Goal: Task Accomplishment & Management: Use online tool/utility

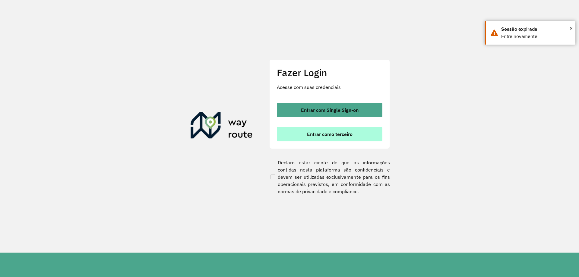
click at [351, 137] on span "Entrar como terceiro" at bounding box center [330, 134] width 46 height 5
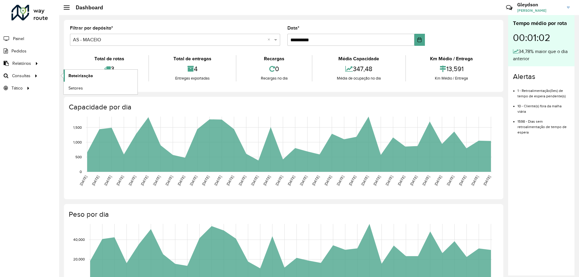
click at [88, 77] on span "Roteirização" at bounding box center [80, 76] width 24 height 6
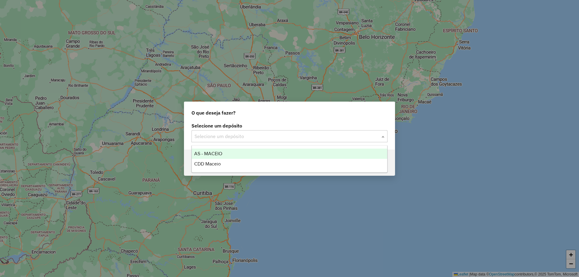
click at [298, 138] on input "text" at bounding box center [284, 136] width 178 height 7
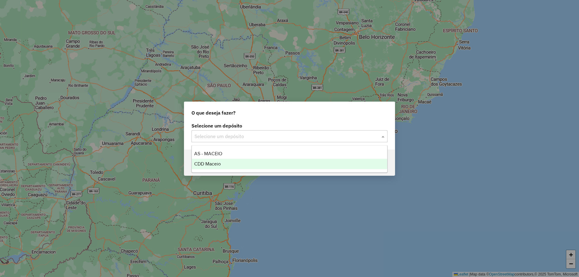
click at [289, 165] on div "CDD Maceio" at bounding box center [289, 164] width 195 height 10
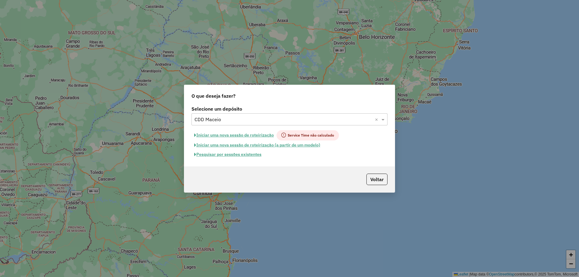
click at [239, 154] on button "Pesquisar por sessões existentes" at bounding box center [228, 154] width 73 height 9
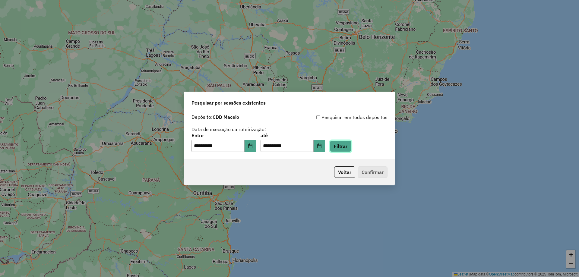
click at [348, 142] on button "Filtrar" at bounding box center [340, 146] width 21 height 11
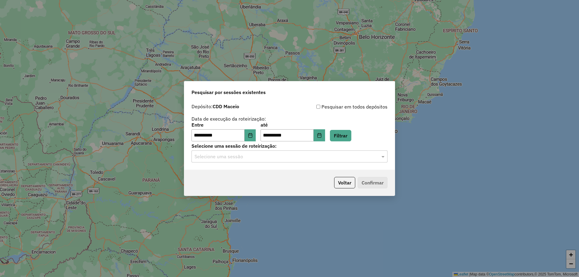
click at [303, 158] on input "text" at bounding box center [284, 156] width 178 height 7
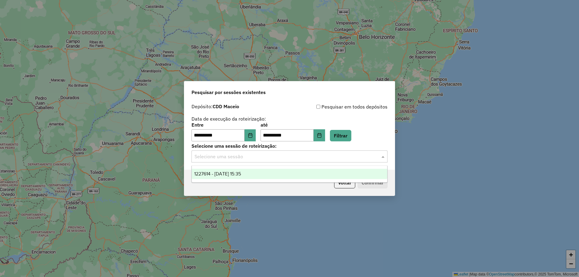
click at [265, 176] on div "1227614 - 11/08/2025 15:35" at bounding box center [289, 174] width 195 height 10
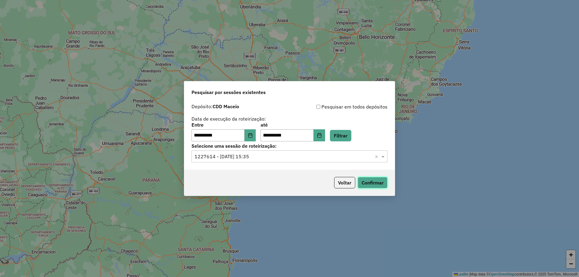
click at [371, 186] on button "Confirmar" at bounding box center [373, 182] width 30 height 11
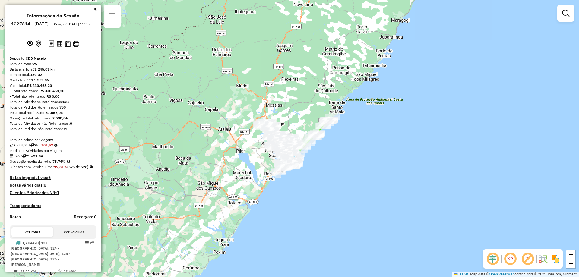
scroll to position [390, 0]
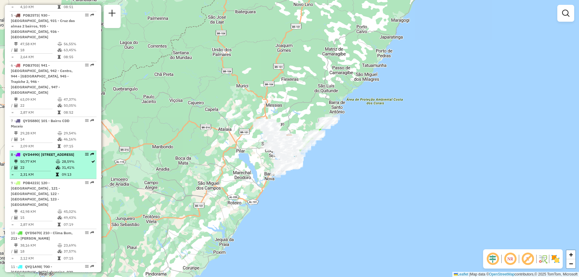
select select "**********"
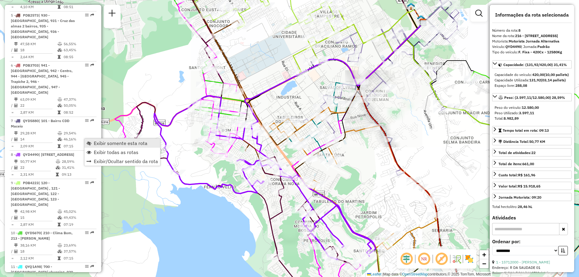
click at [123, 142] on span "Exibir somente esta rota" at bounding box center [121, 143] width 54 height 5
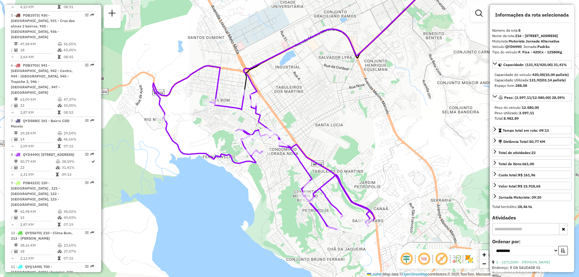
drag, startPoint x: 217, startPoint y: 165, endPoint x: 216, endPoint y: 135, distance: 30.2
click at [216, 135] on div "Janela de atendimento Grade de atendimento Capacidade Transportadoras Veículos …" at bounding box center [289, 138] width 579 height 277
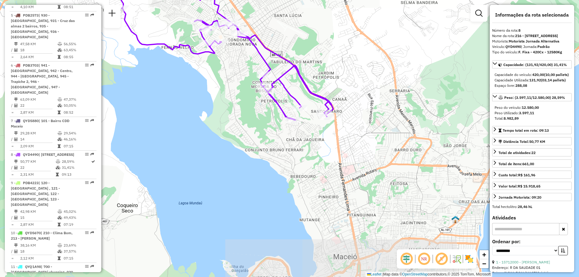
drag, startPoint x: 310, startPoint y: 245, endPoint x: 268, endPoint y: 183, distance: 74.7
click at [268, 136] on div "Janela de atendimento Grade de atendimento Capacidade Transportadoras Veículos …" at bounding box center [289, 138] width 579 height 277
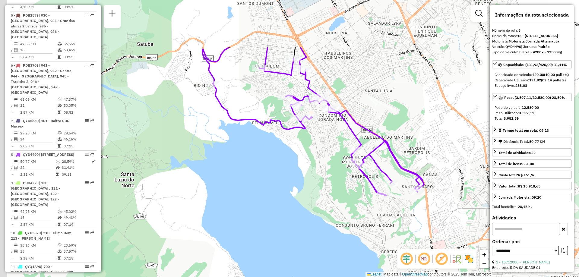
drag, startPoint x: 281, startPoint y: 158, endPoint x: 372, endPoint y: 233, distance: 117.8
click at [372, 233] on div "Janela de atendimento Grade de atendimento Capacidade Transportadoras Veículos …" at bounding box center [289, 138] width 579 height 277
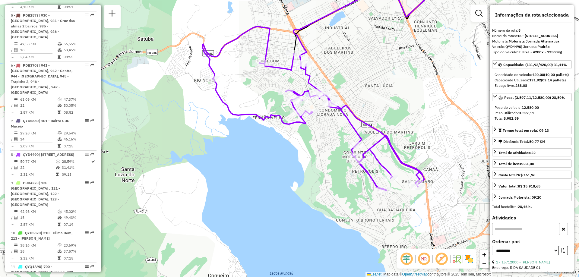
drag, startPoint x: 320, startPoint y: 185, endPoint x: 320, endPoint y: 180, distance: 5.1
click at [320, 180] on div "Janela de atendimento Grade de atendimento Capacidade Transportadoras Veículos …" at bounding box center [289, 138] width 579 height 277
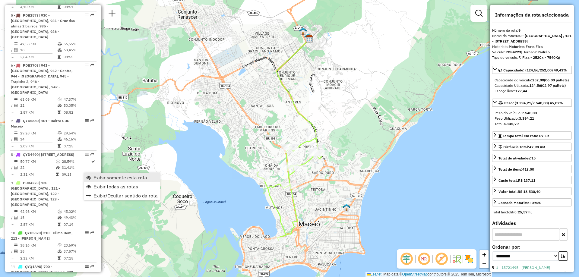
click at [100, 177] on span "Exibir somente esta rota" at bounding box center [121, 177] width 54 height 5
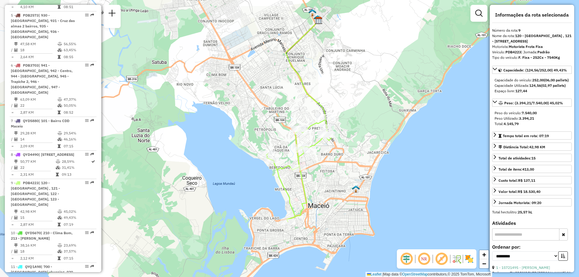
drag, startPoint x: 232, startPoint y: 198, endPoint x: 241, endPoint y: 180, distance: 19.8
click at [241, 180] on div "Janela de atendimento Grade de atendimento Capacidade Transportadoras Veículos …" at bounding box center [289, 138] width 579 height 277
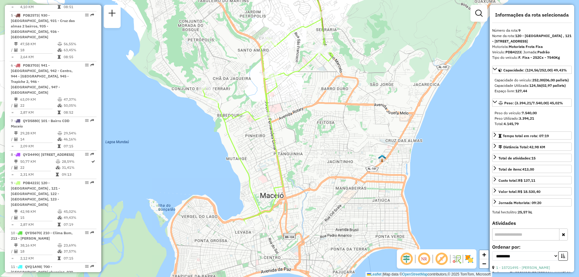
drag, startPoint x: 319, startPoint y: 180, endPoint x: 329, endPoint y: 134, distance: 47.5
click at [329, 134] on div "Janela de atendimento Grade de atendimento Capacidade Transportadoras Veículos …" at bounding box center [289, 138] width 579 height 277
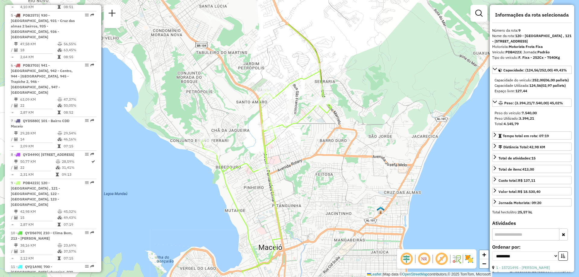
drag, startPoint x: 256, startPoint y: 144, endPoint x: 255, endPoint y: 196, distance: 51.9
click at [255, 196] on div "Janela de atendimento Grade de atendimento Capacidade Transportadoras Veículos …" at bounding box center [289, 138] width 579 height 277
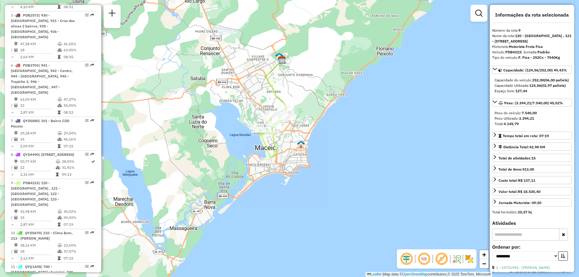
drag, startPoint x: 237, startPoint y: 213, endPoint x: 243, endPoint y: 174, distance: 39.5
click at [243, 174] on div "Janela de atendimento Grade de atendimento Capacidade Transportadoras Veículos …" at bounding box center [289, 138] width 579 height 277
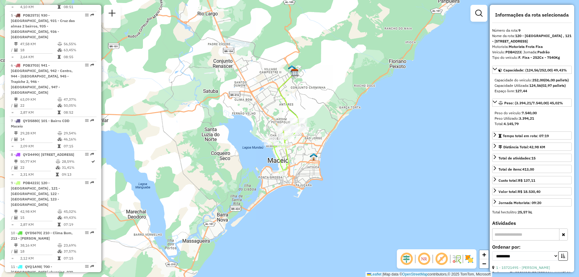
drag, startPoint x: 283, startPoint y: 139, endPoint x: 295, endPoint y: 152, distance: 17.9
click at [295, 152] on div "Janela de atendimento Grade de atendimento Capacidade Transportadoras Veículos …" at bounding box center [289, 138] width 579 height 277
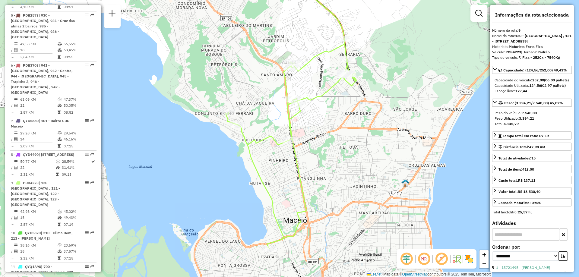
drag, startPoint x: 244, startPoint y: 156, endPoint x: 279, endPoint y: 168, distance: 37.0
click at [279, 168] on div "Janela de atendimento Grade de atendimento Capacidade Transportadoras Veículos …" at bounding box center [289, 138] width 579 height 277
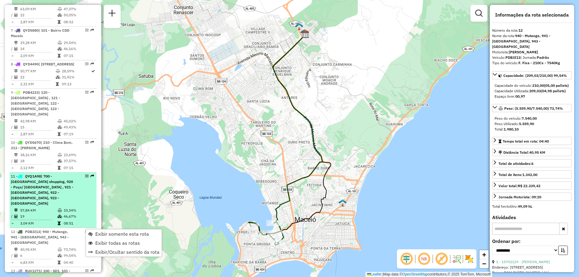
scroll to position [511, 0]
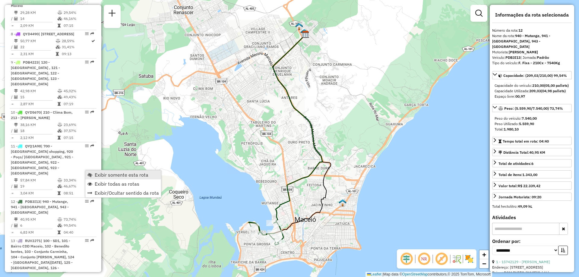
click at [119, 176] on span "Exibir somente esta rota" at bounding box center [122, 175] width 54 height 5
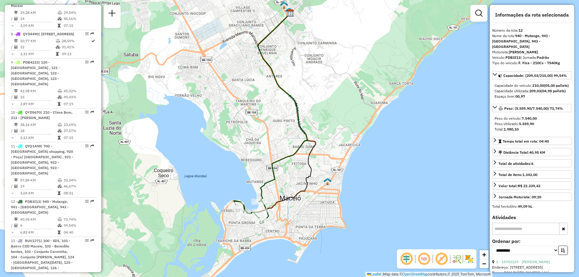
drag, startPoint x: 231, startPoint y: 226, endPoint x: 216, endPoint y: 205, distance: 26.2
click at [216, 205] on div "Janela de atendimento Grade de atendimento Capacidade Transportadoras Veículos …" at bounding box center [289, 138] width 579 height 277
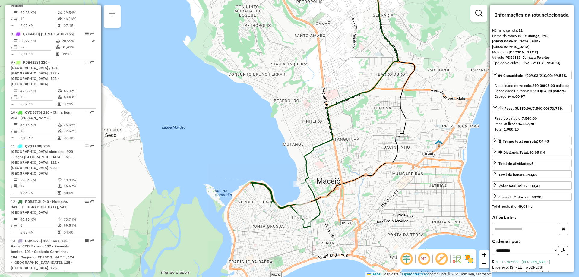
drag, startPoint x: 218, startPoint y: 216, endPoint x: 218, endPoint y: 201, distance: 14.5
click at [218, 201] on div "Janela de atendimento Grade de atendimento Capacidade Transportadoras Veículos …" at bounding box center [289, 138] width 579 height 277
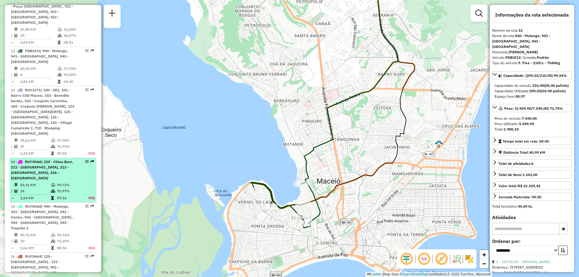
scroll to position [692, 0]
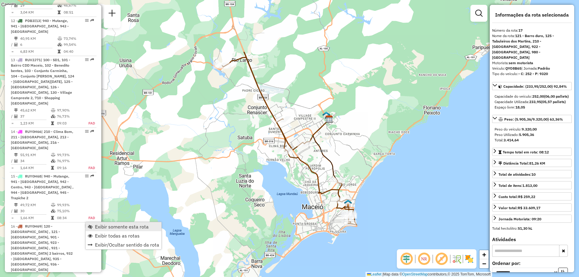
click at [100, 225] on span "Exibir somente esta rota" at bounding box center [122, 226] width 54 height 5
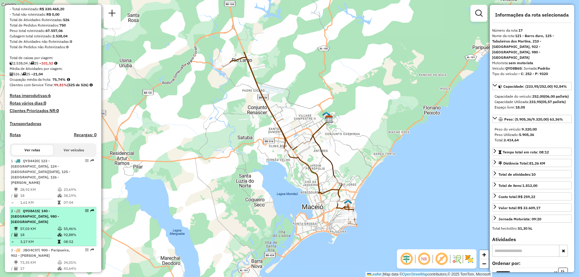
scroll to position [0, 0]
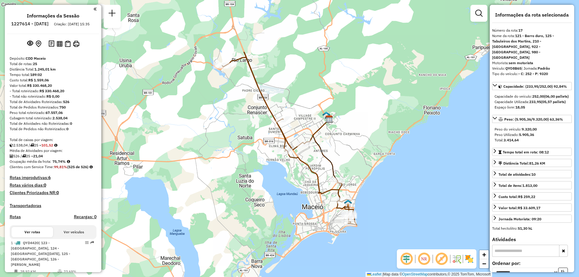
click at [323, 228] on div "Janela de atendimento Grade de atendimento Capacidade Transportadoras Veículos …" at bounding box center [289, 138] width 579 height 277
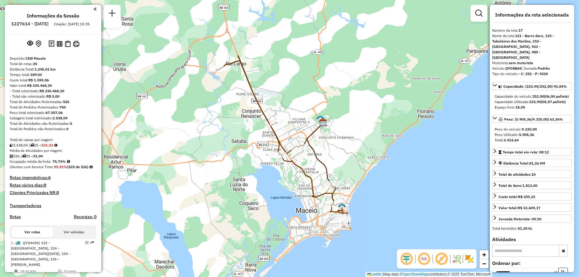
click at [289, 233] on div "Janela de atendimento Grade de atendimento Capacidade Transportadoras Veículos …" at bounding box center [289, 138] width 579 height 277
